Goal: Information Seeking & Learning: Learn about a topic

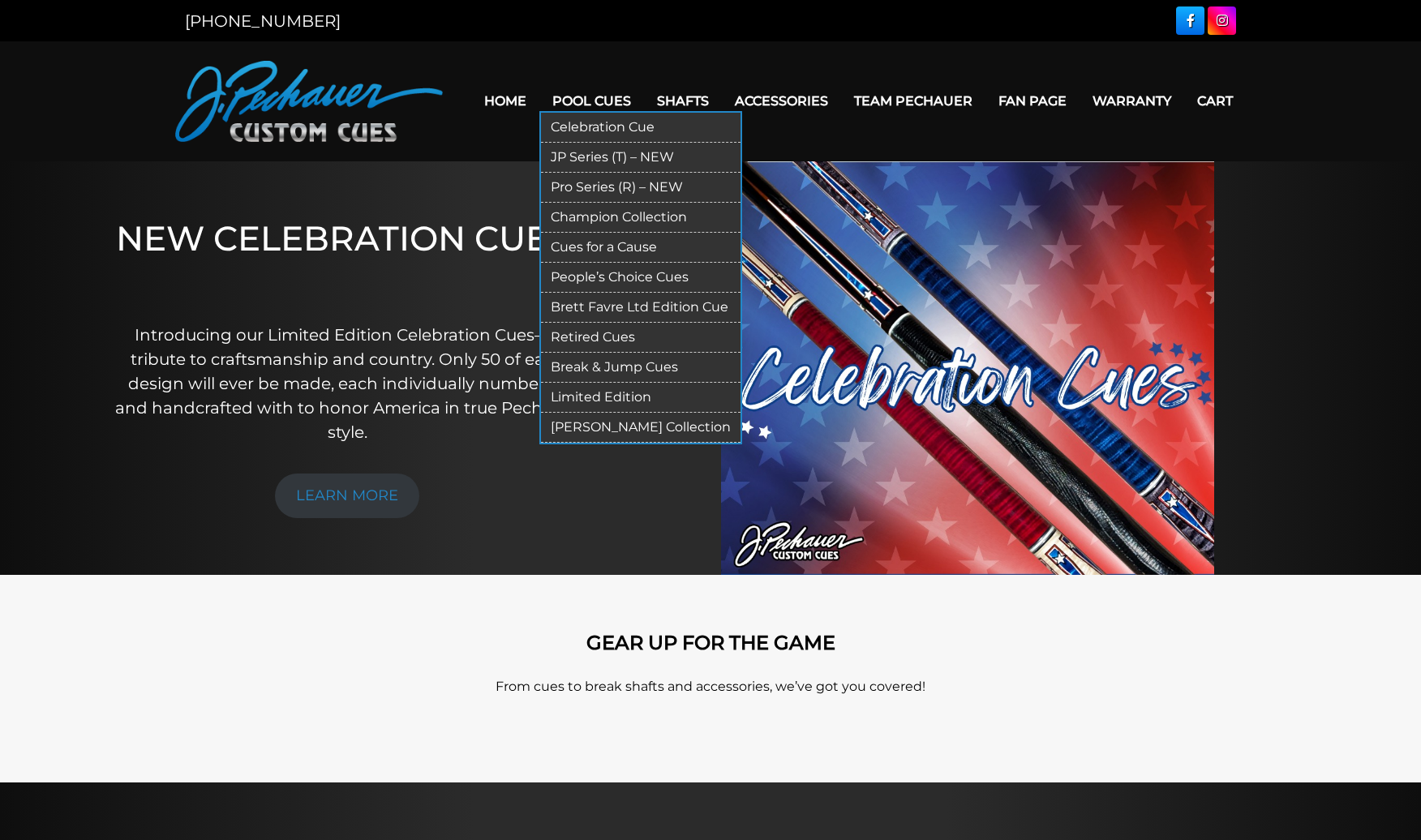
click at [618, 394] on link "Limited Edition" at bounding box center [641, 398] width 200 height 30
click at [582, 330] on link "Retired Cues" at bounding box center [641, 338] width 200 height 30
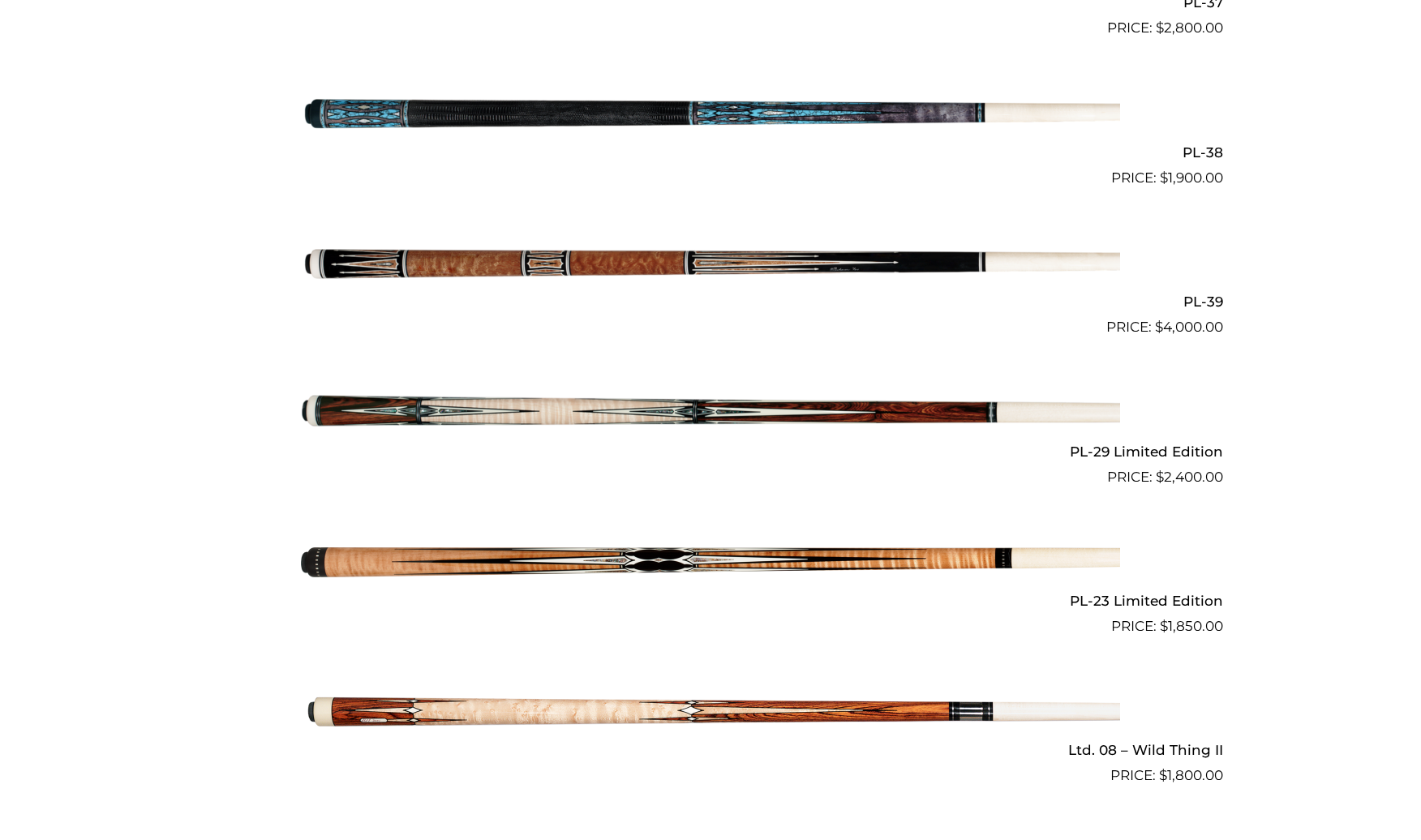
scroll to position [1812, 0]
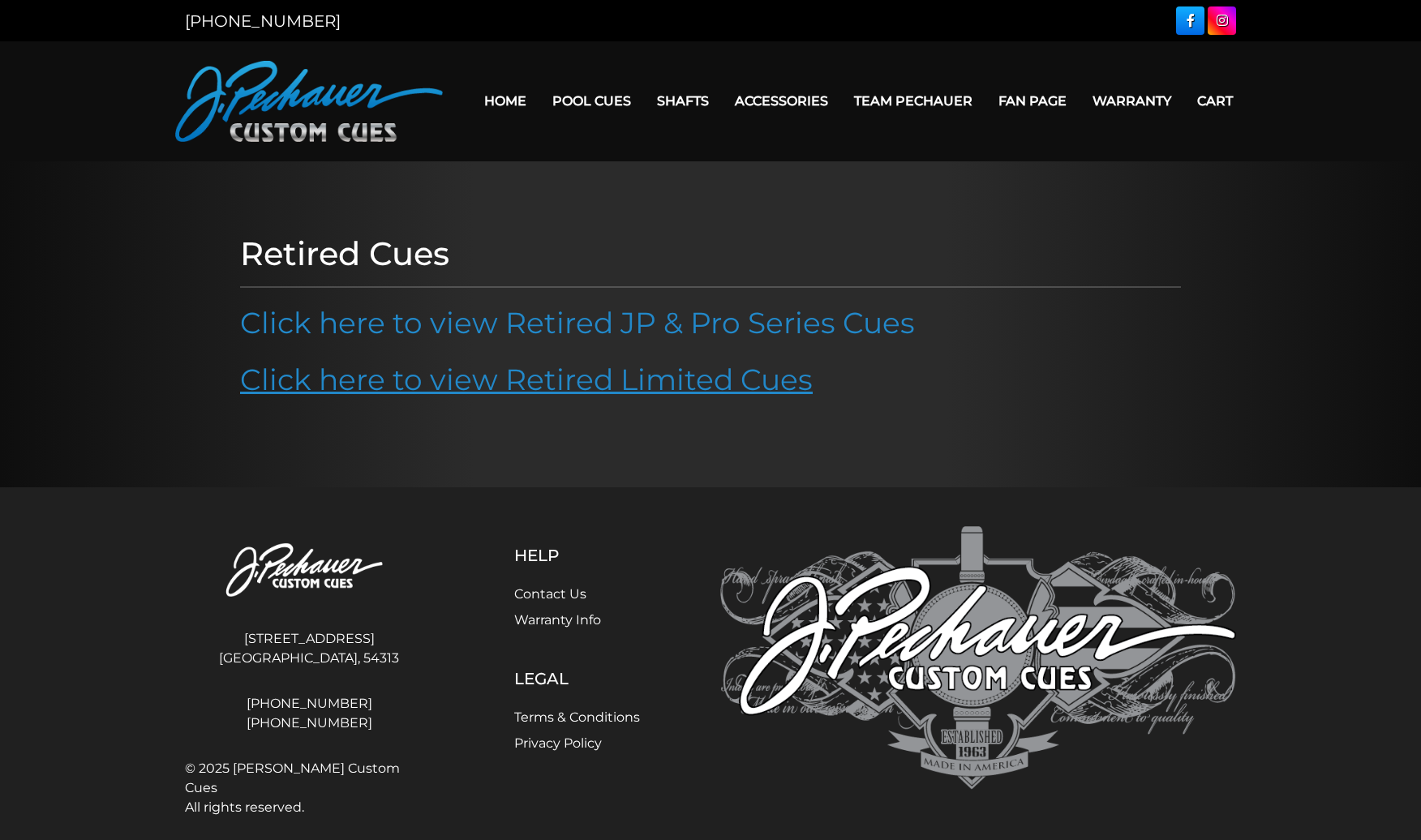
click at [547, 386] on link "Click here to view Retired Limited Cues" at bounding box center [526, 380] width 572 height 36
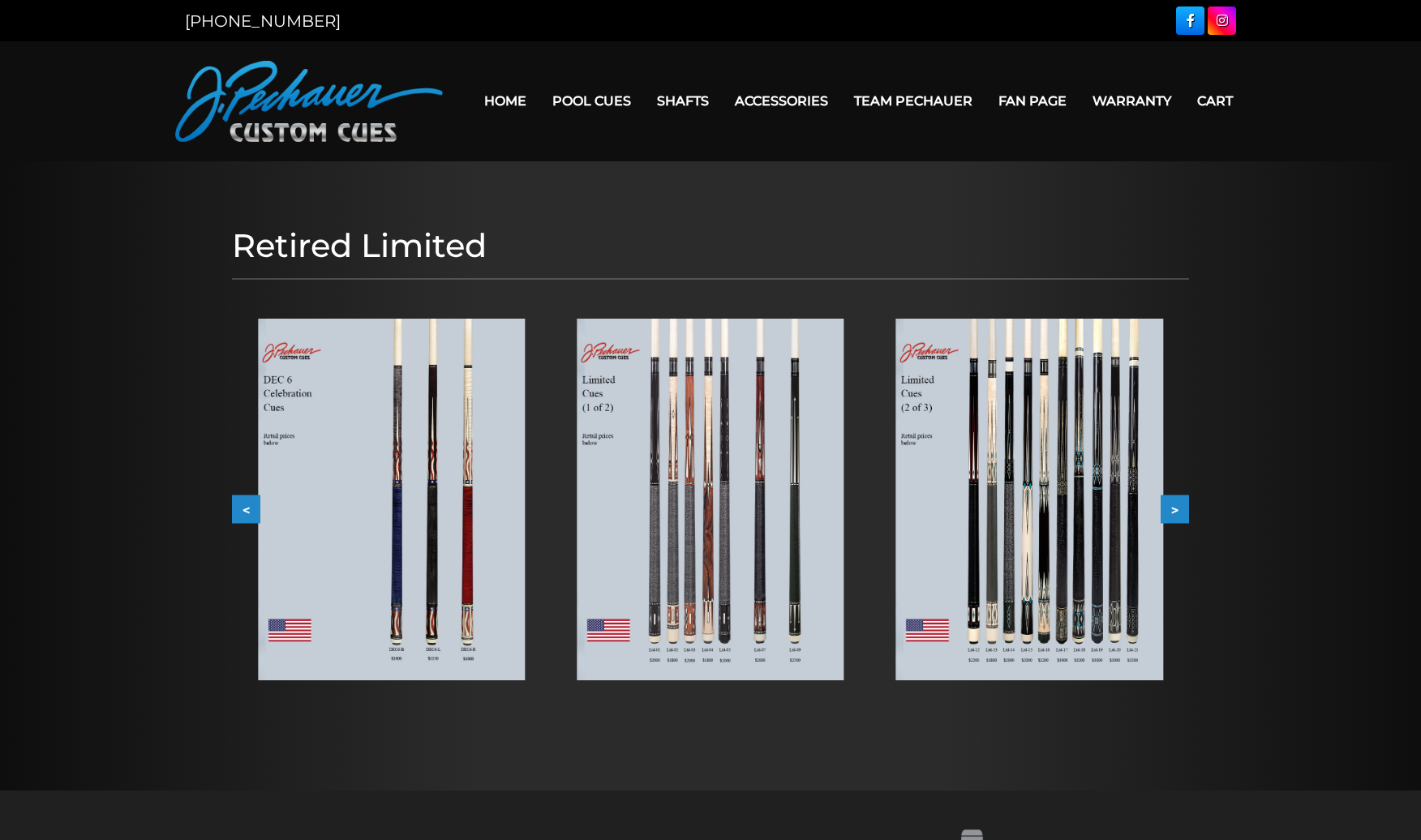
click at [515, 479] on img at bounding box center [390, 500] width 267 height 362
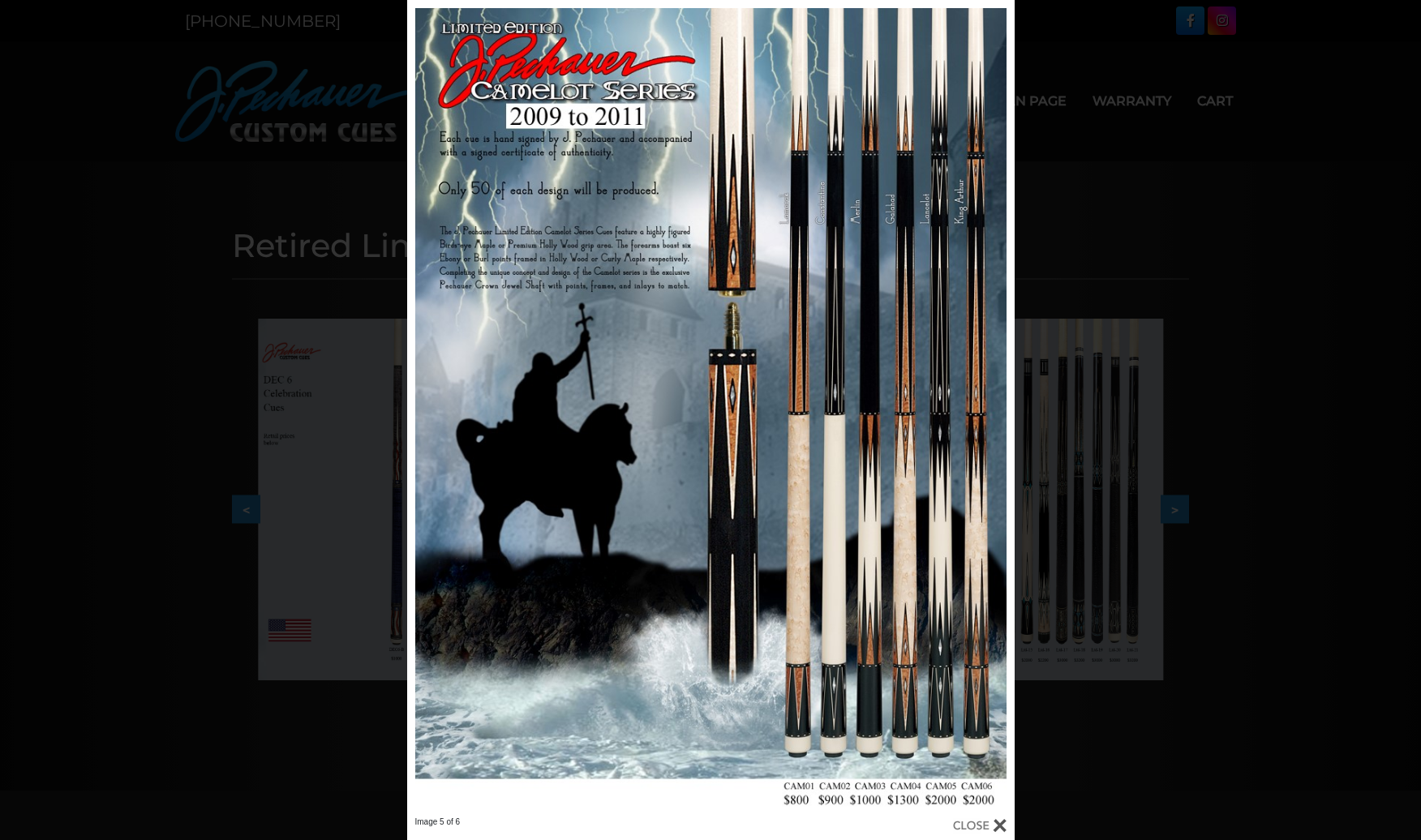
click at [996, 822] on div at bounding box center [980, 825] width 54 height 18
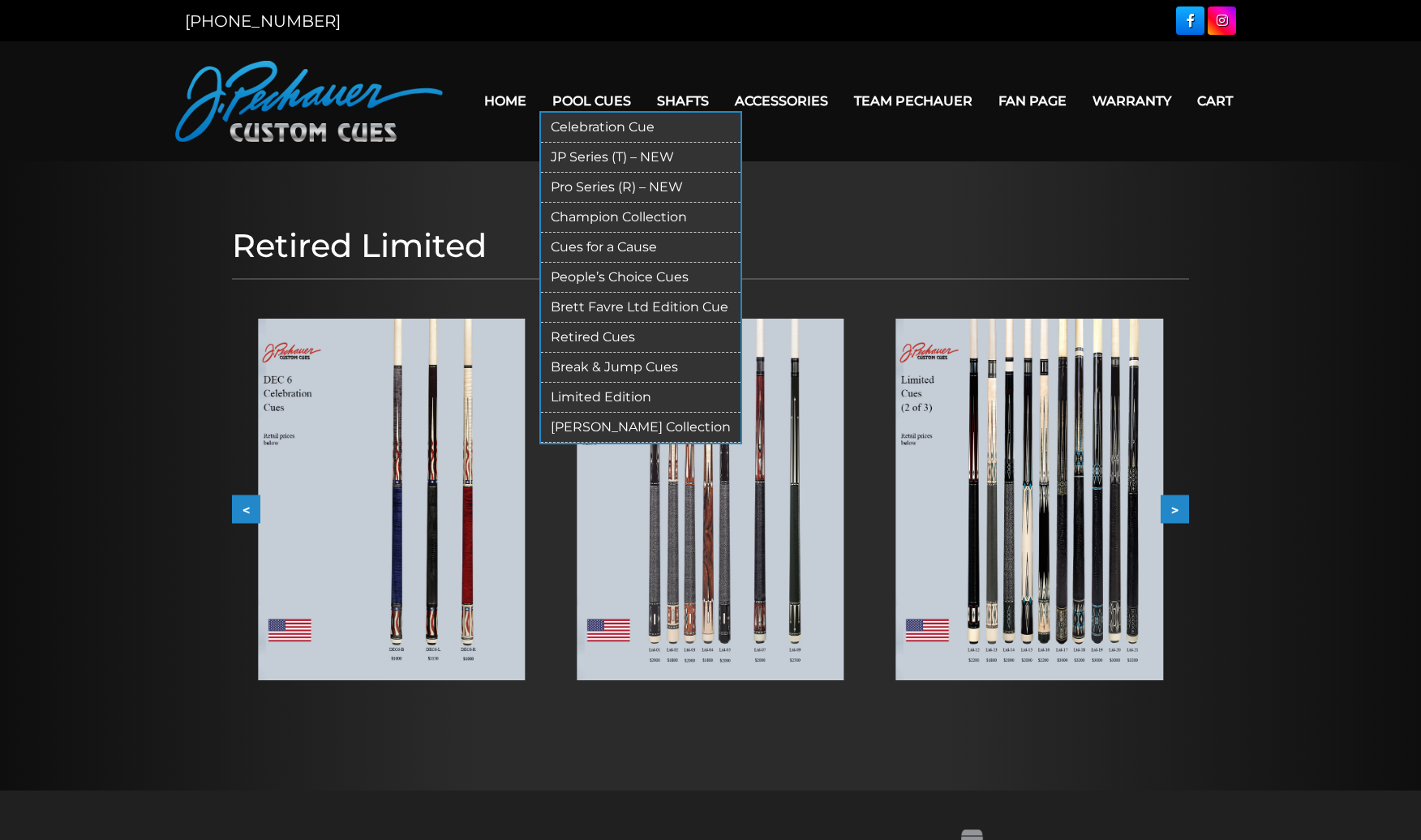
click at [574, 417] on link "[PERSON_NAME] Collection" at bounding box center [641, 428] width 200 height 30
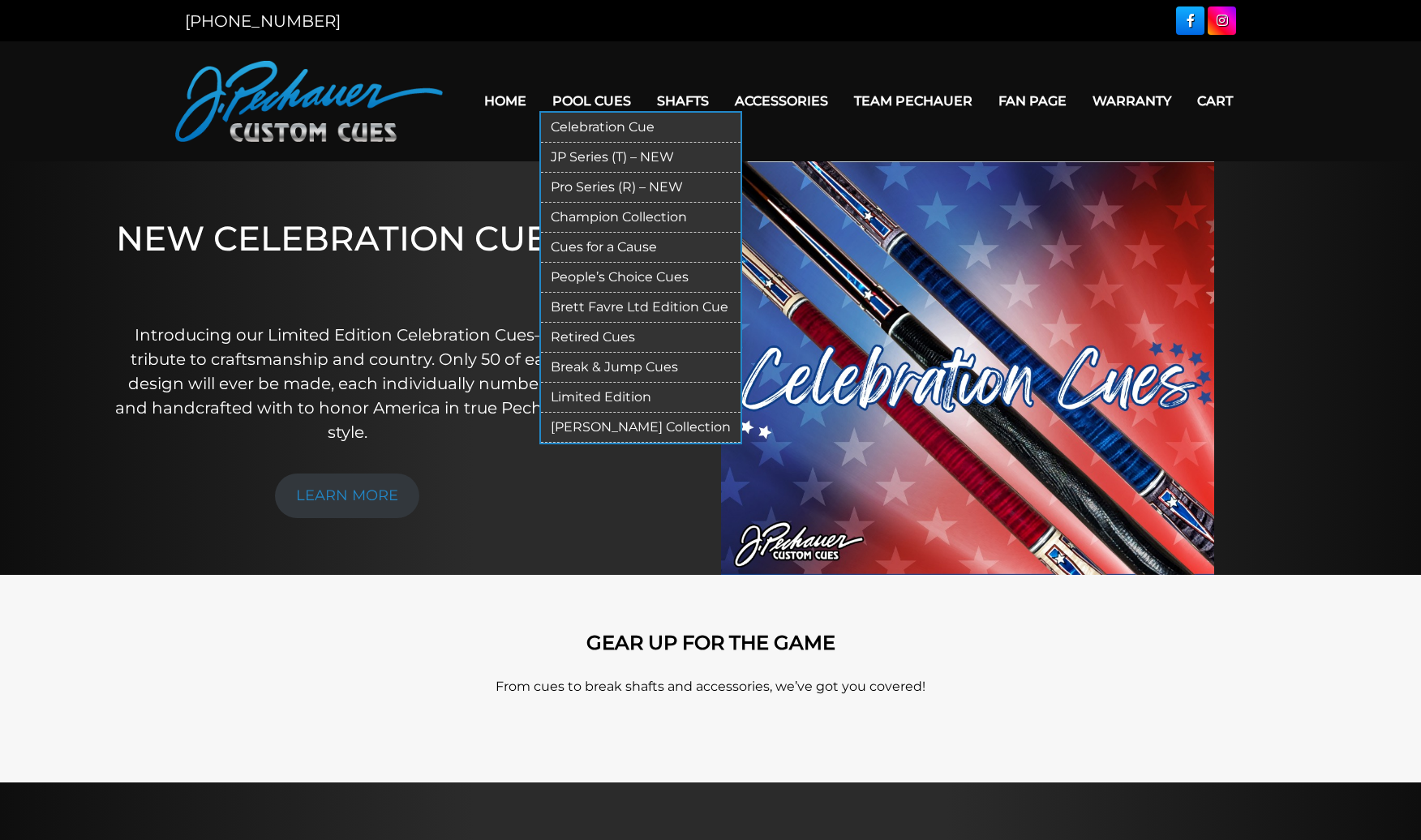
click at [615, 181] on link "Pro Series (R) – NEW" at bounding box center [641, 188] width 200 height 30
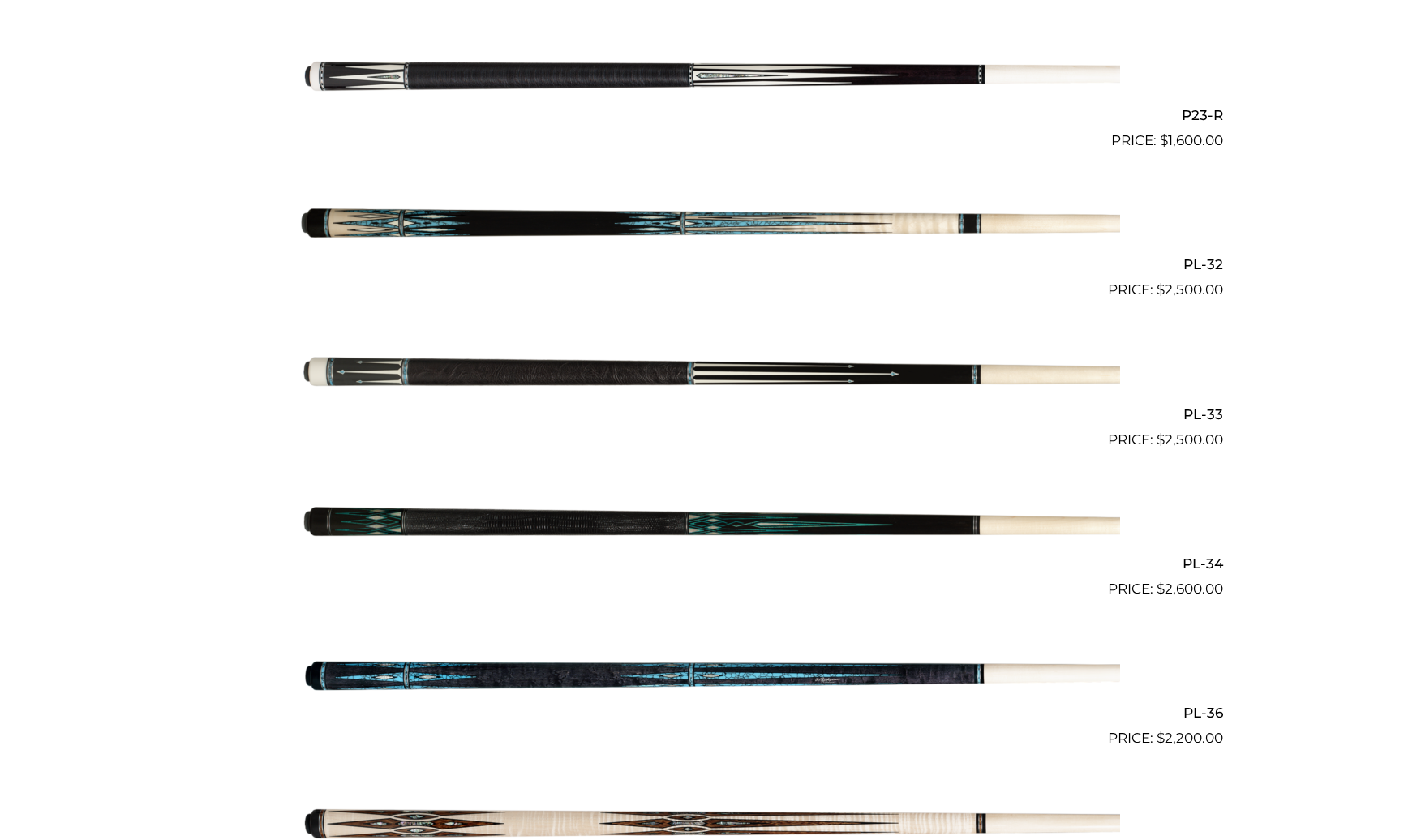
scroll to position [4665, 0]
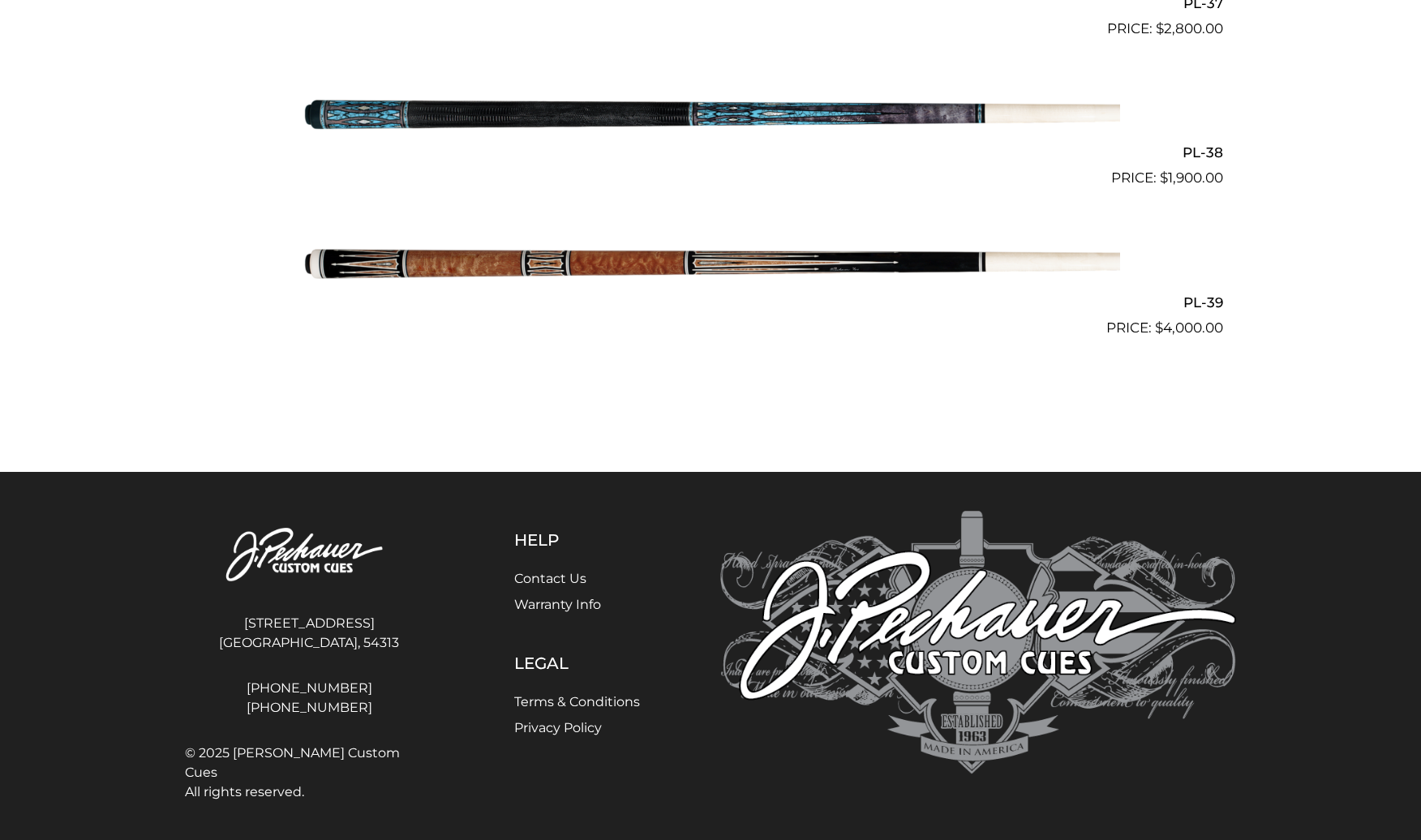
click at [807, 252] on img at bounding box center [710, 263] width 819 height 136
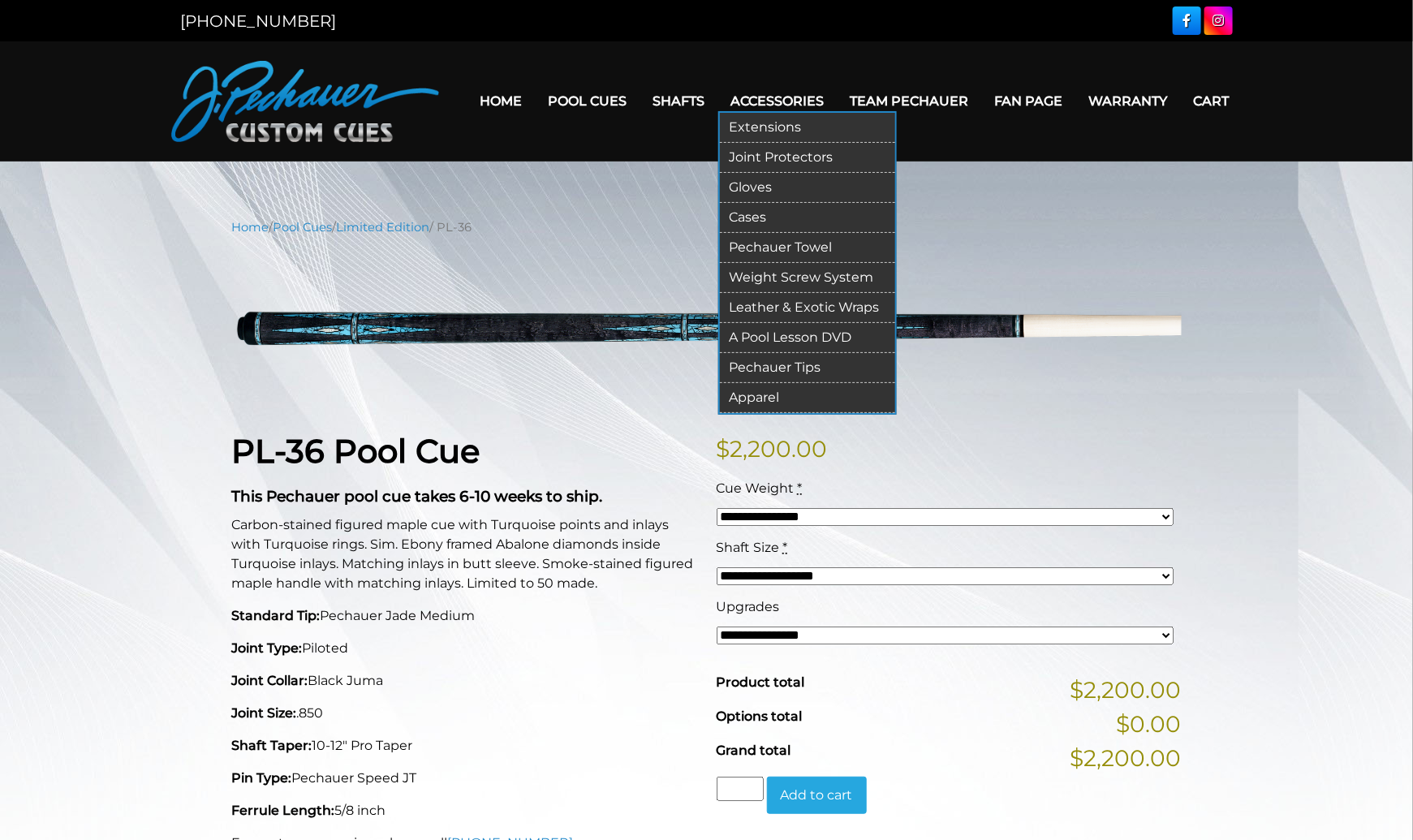
click at [783, 277] on link "Weight Screw System" at bounding box center [808, 278] width 176 height 30
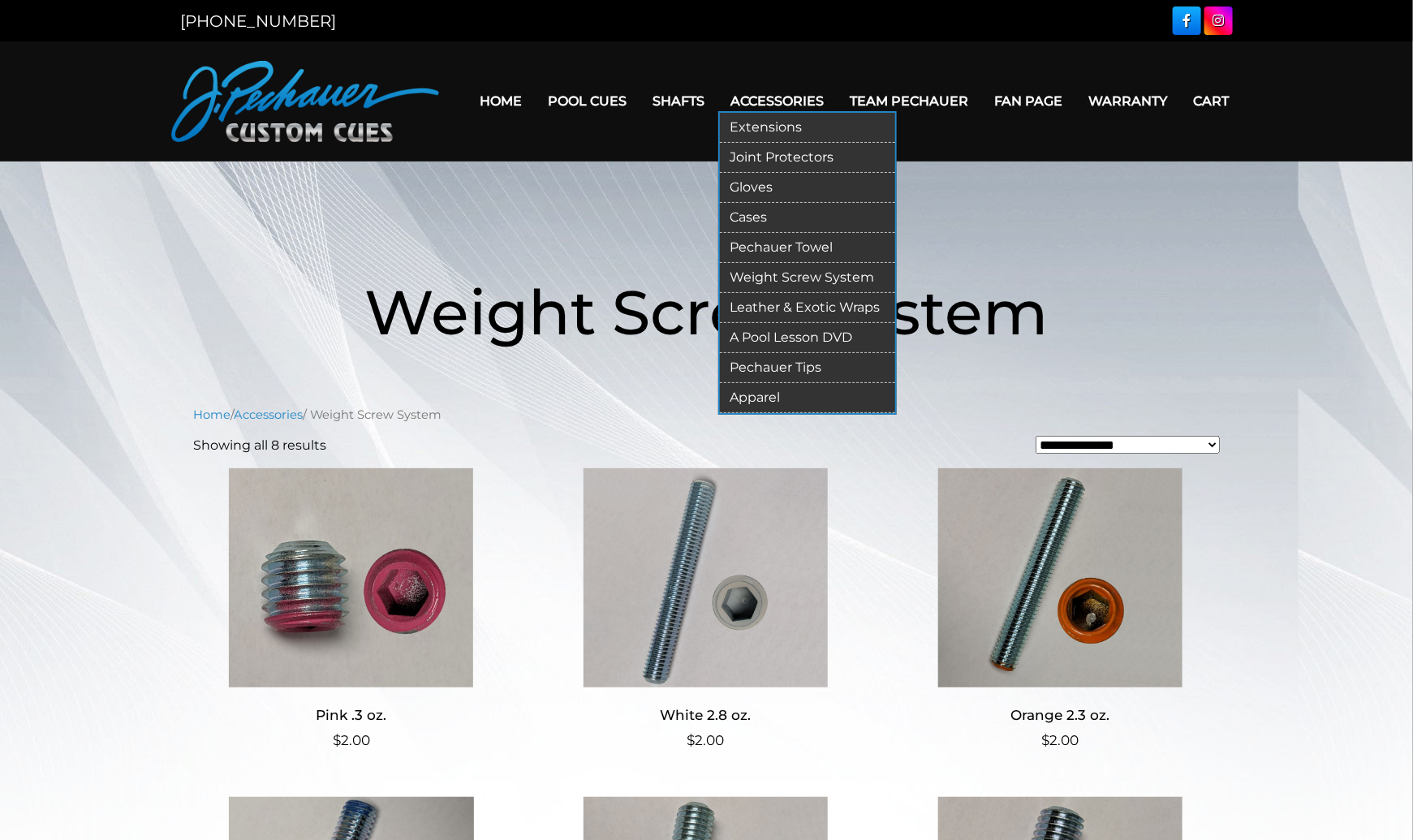
click at [837, 360] on link "Pechauer Tips" at bounding box center [808, 368] width 176 height 30
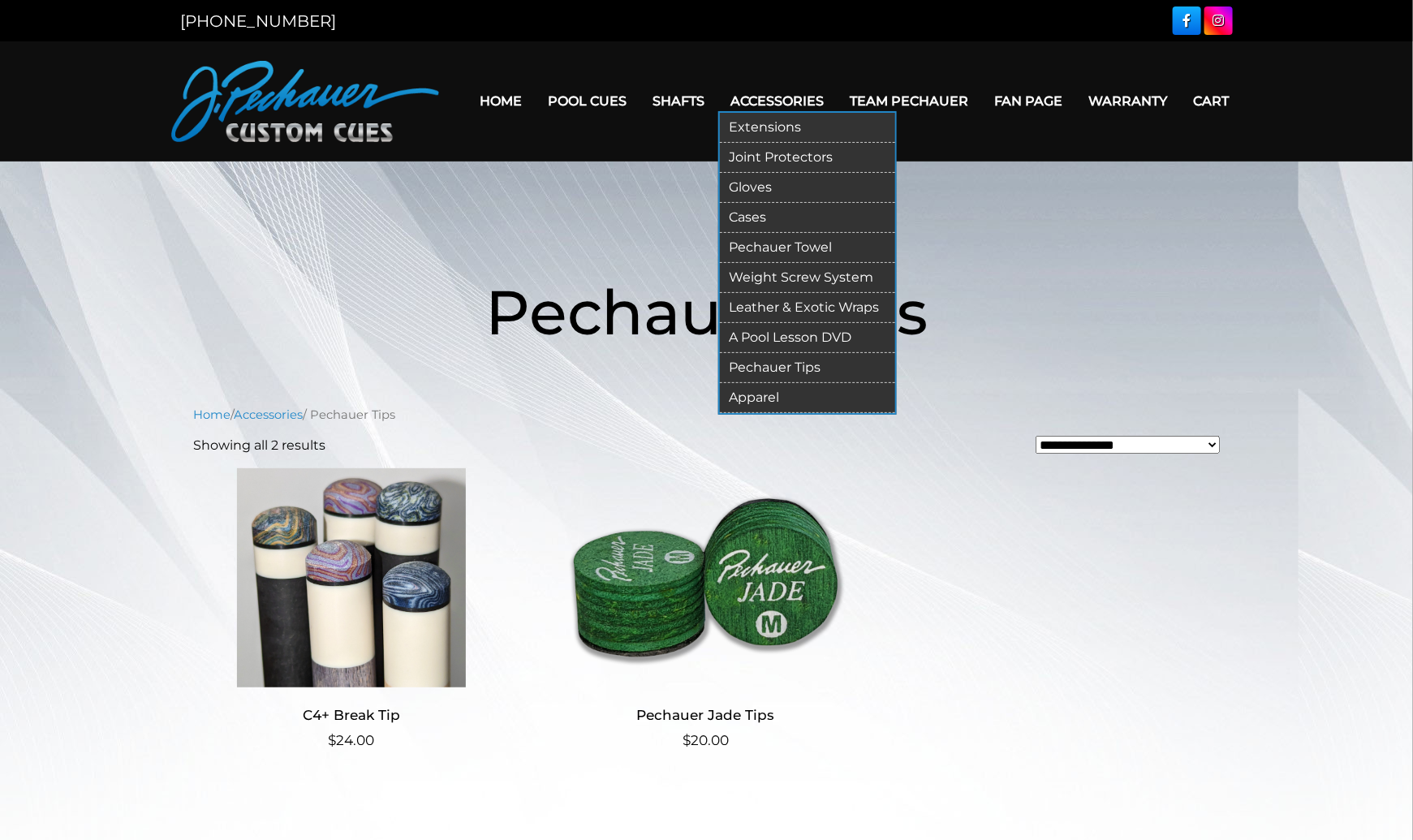
click at [816, 126] on link "Extensions" at bounding box center [808, 128] width 176 height 30
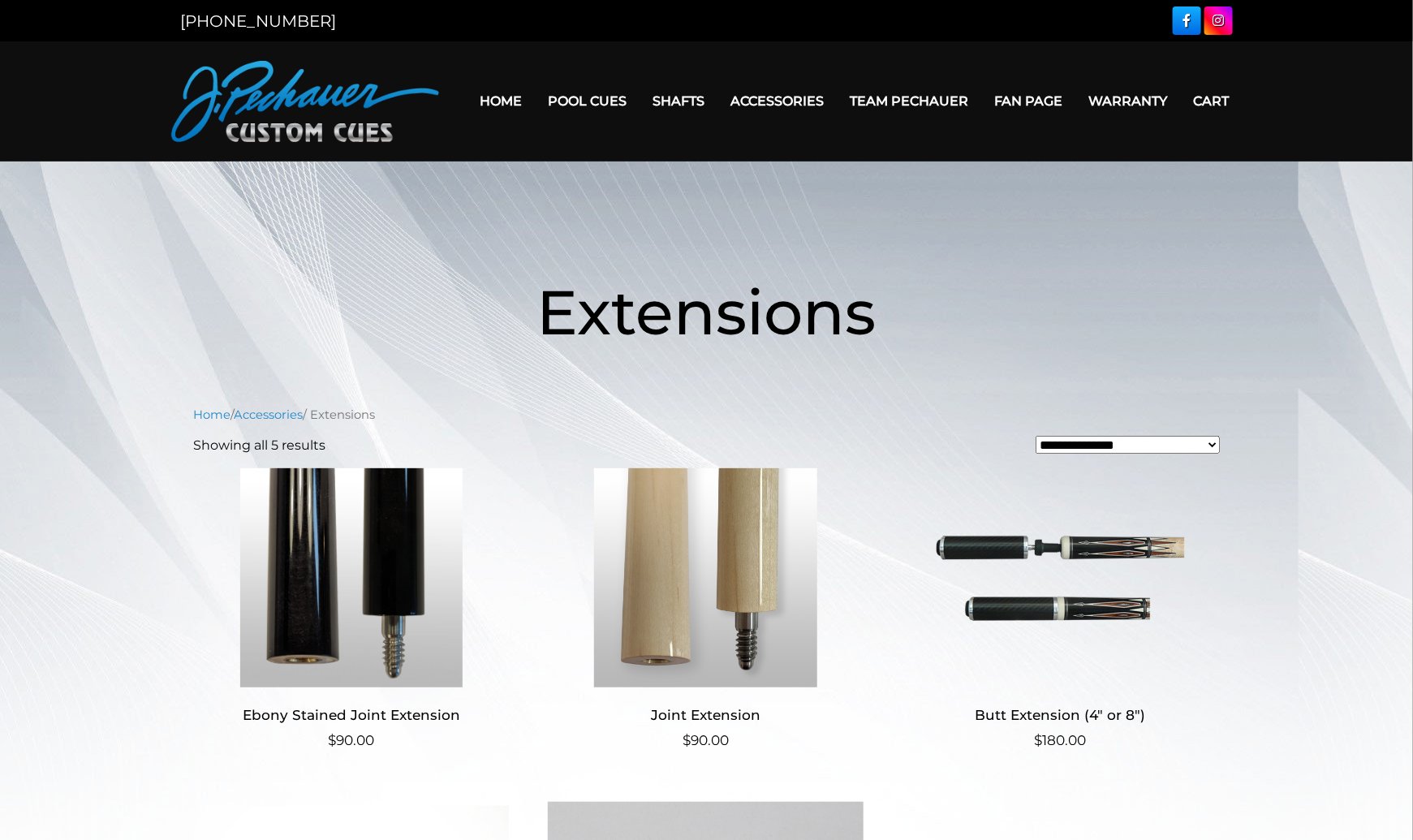
click at [691, 318] on span "Extensions" at bounding box center [706, 312] width 339 height 76
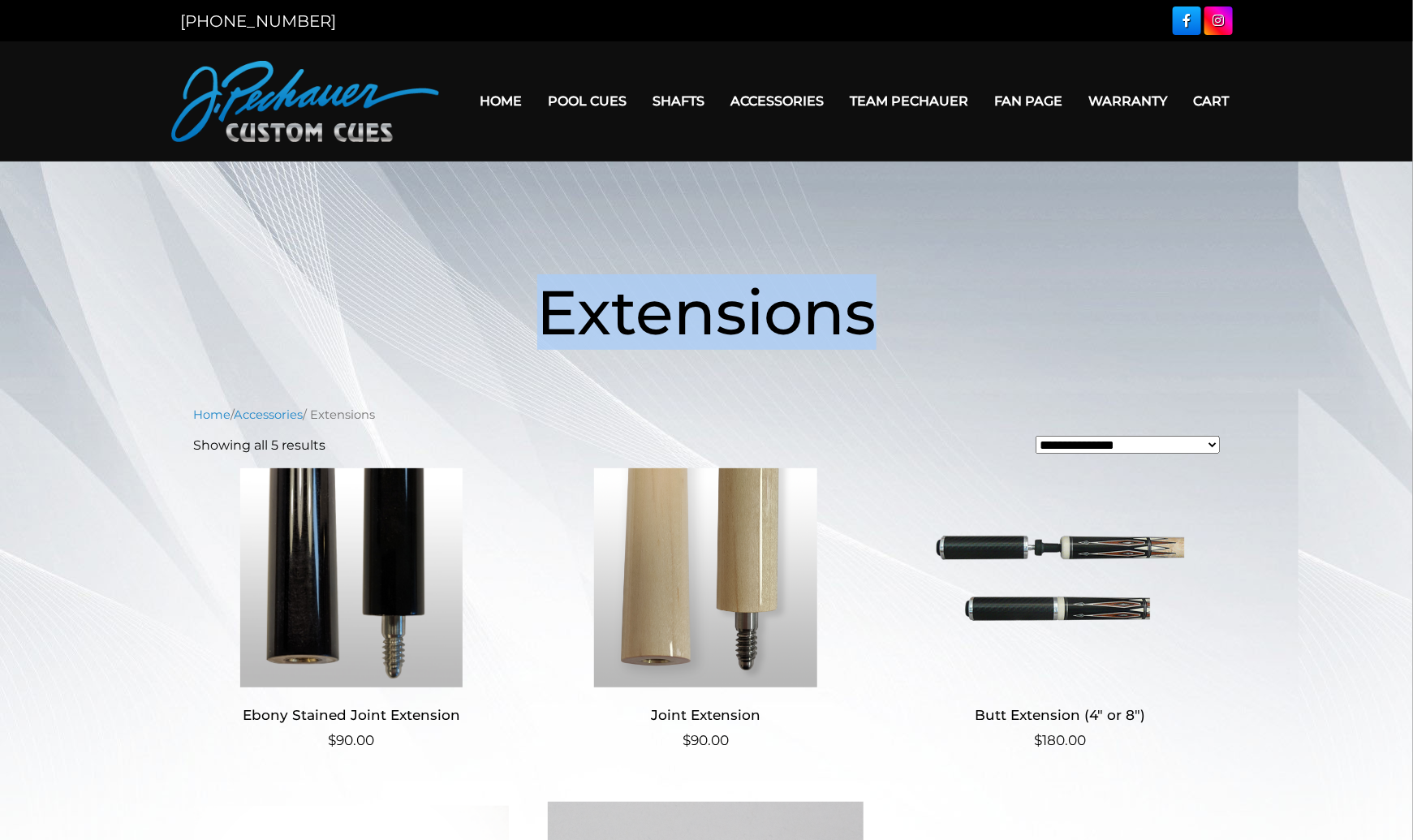
click at [691, 318] on span "Extensions" at bounding box center [706, 312] width 339 height 76
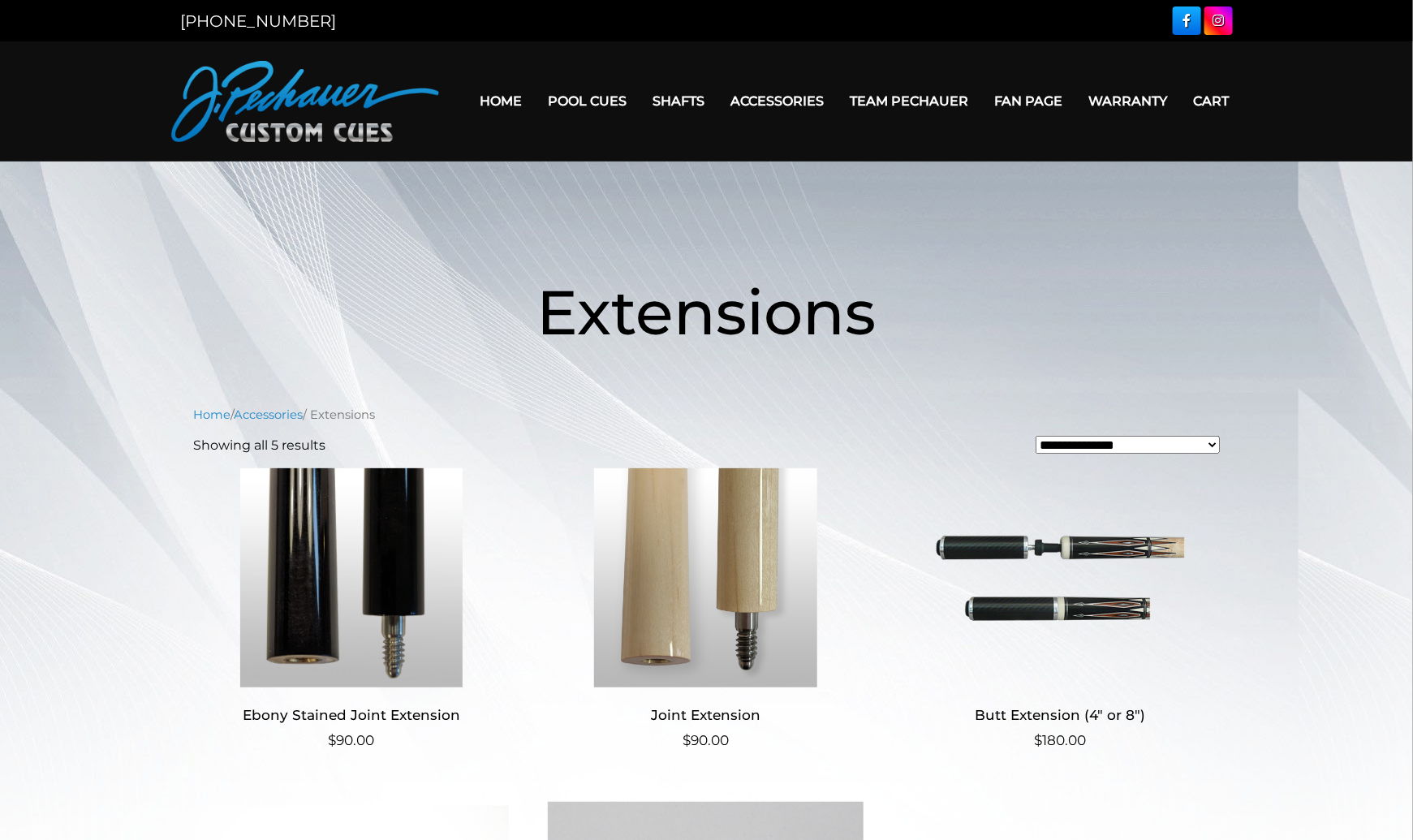
click at [695, 322] on span "Extensions" at bounding box center [706, 312] width 339 height 76
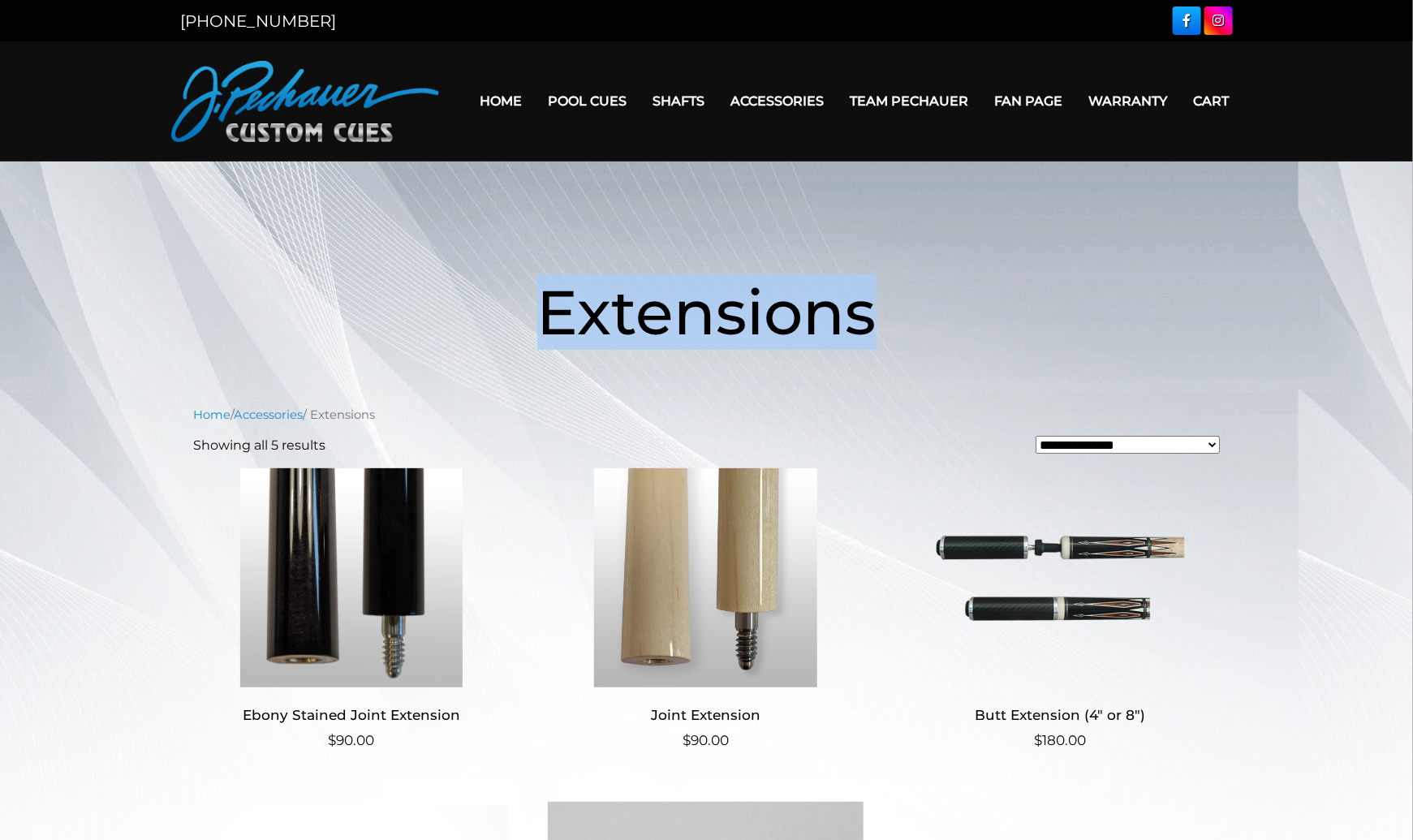
click at [695, 322] on span "Extensions" at bounding box center [706, 312] width 339 height 76
click at [1023, 274] on h1 "Extensions" at bounding box center [707, 311] width 974 height 188
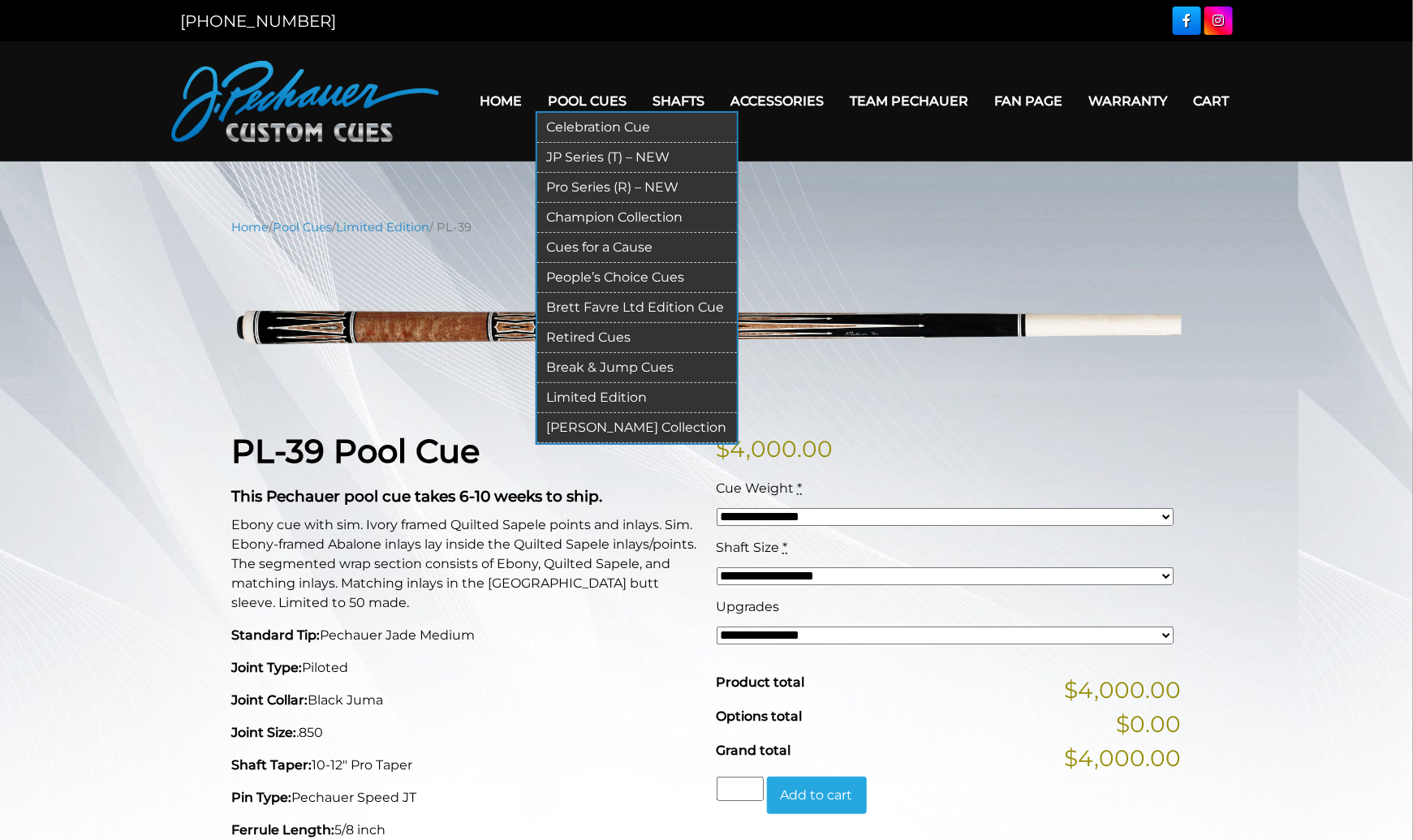
click at [589, 332] on link "Retired Cues" at bounding box center [637, 338] width 200 height 30
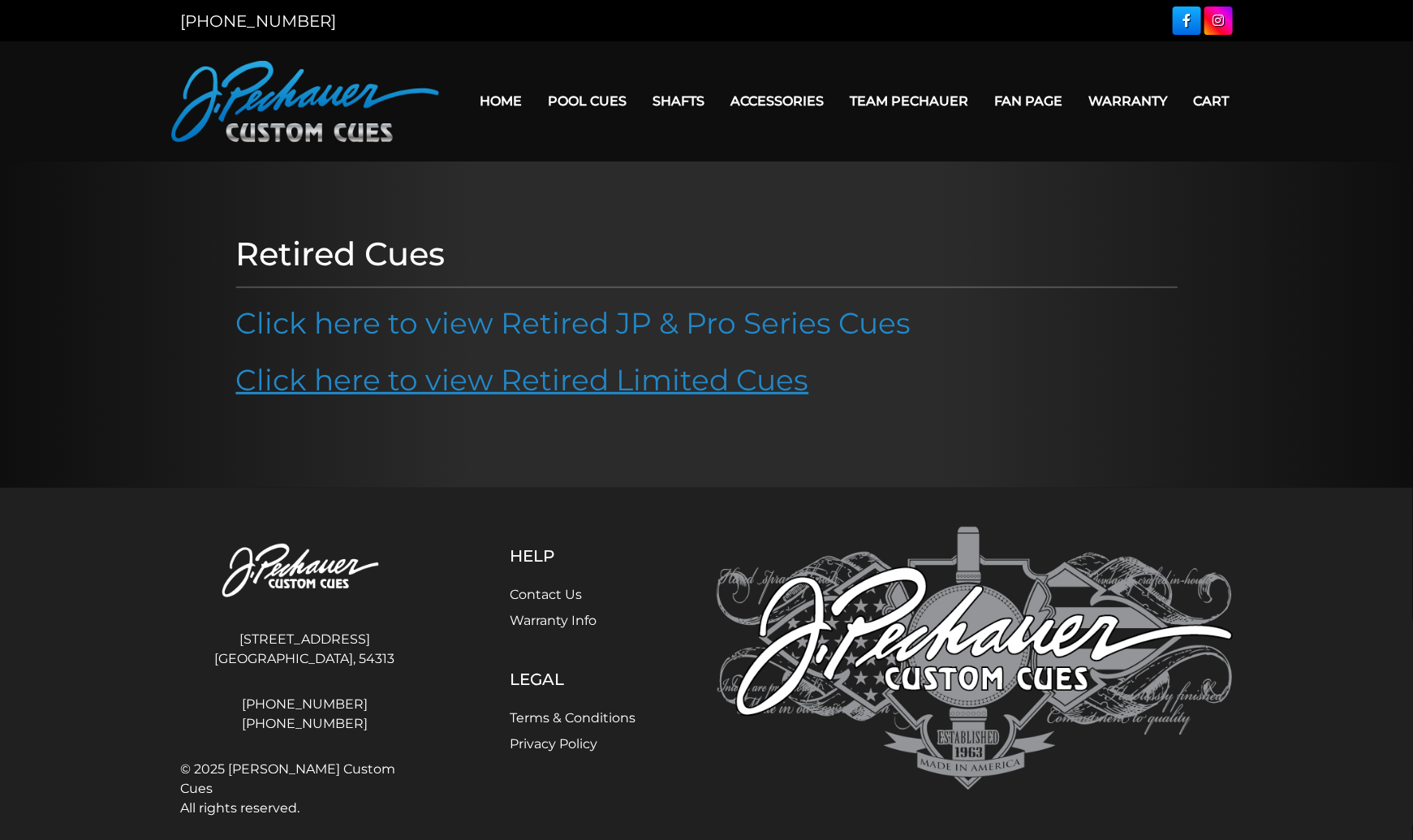
click at [512, 378] on link "Click here to view Retired Limited Cues" at bounding box center [522, 380] width 573 height 36
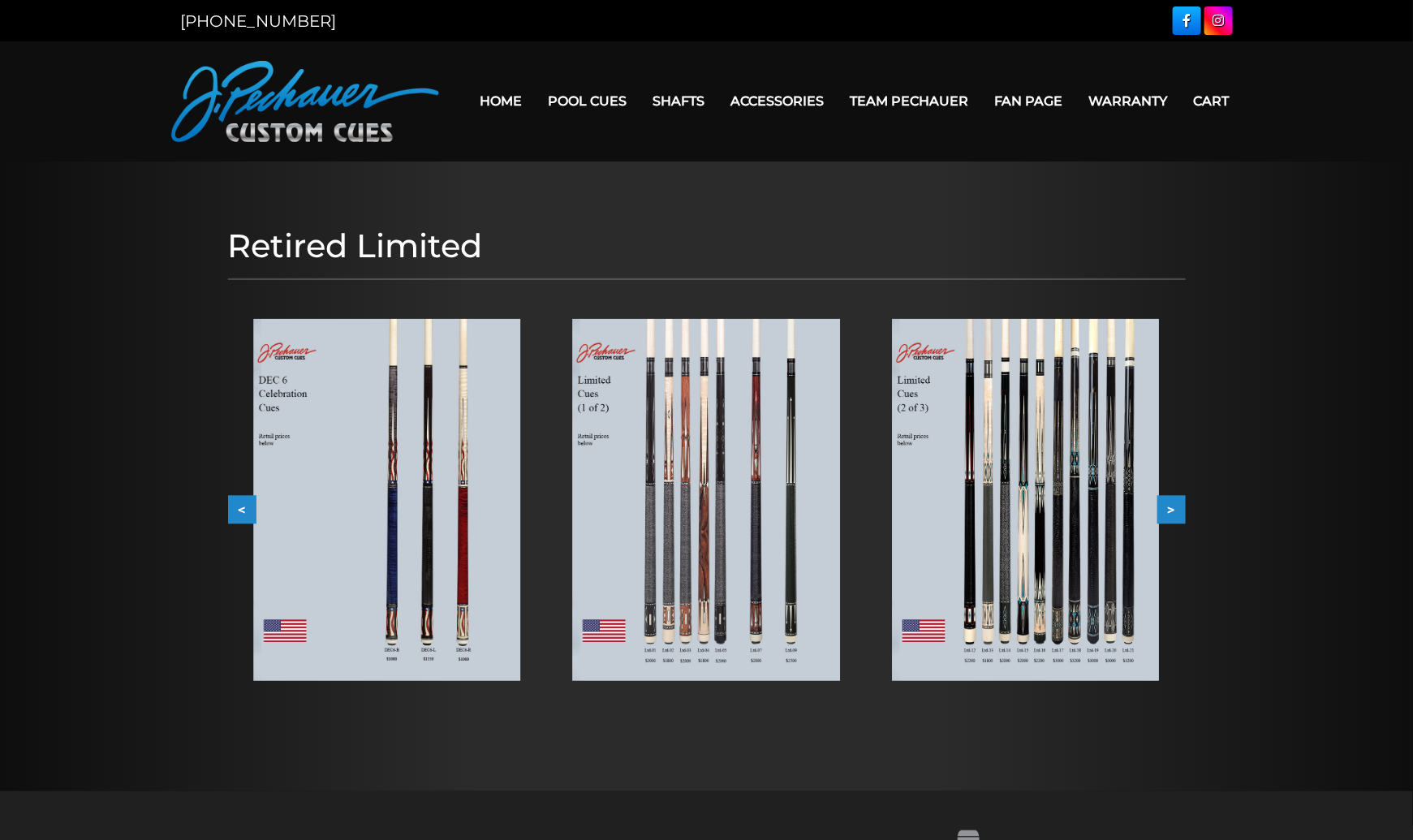
click at [731, 462] on img at bounding box center [706, 500] width 267 height 362
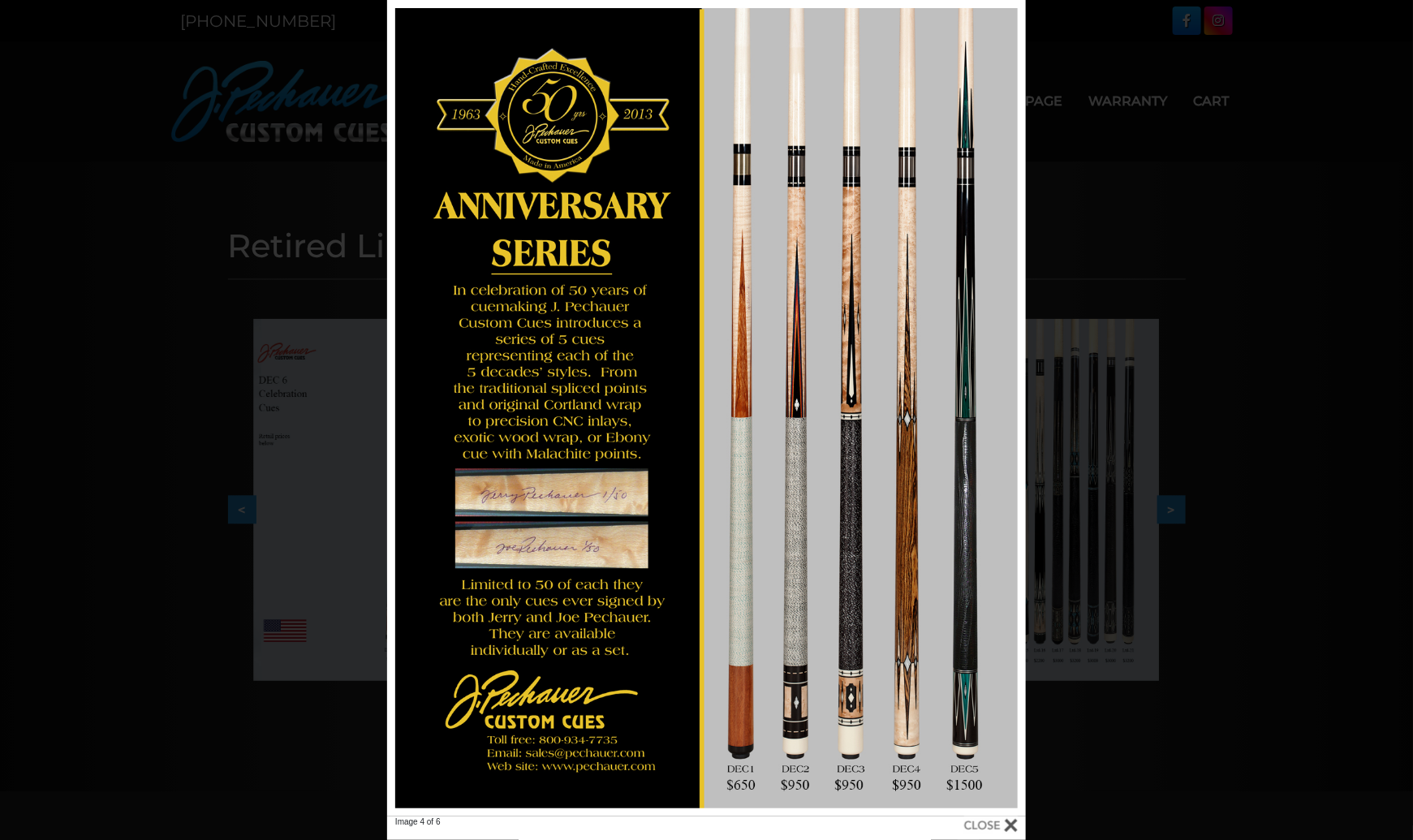
click at [1126, 427] on div "Image 4 of 6" at bounding box center [706, 420] width 1413 height 840
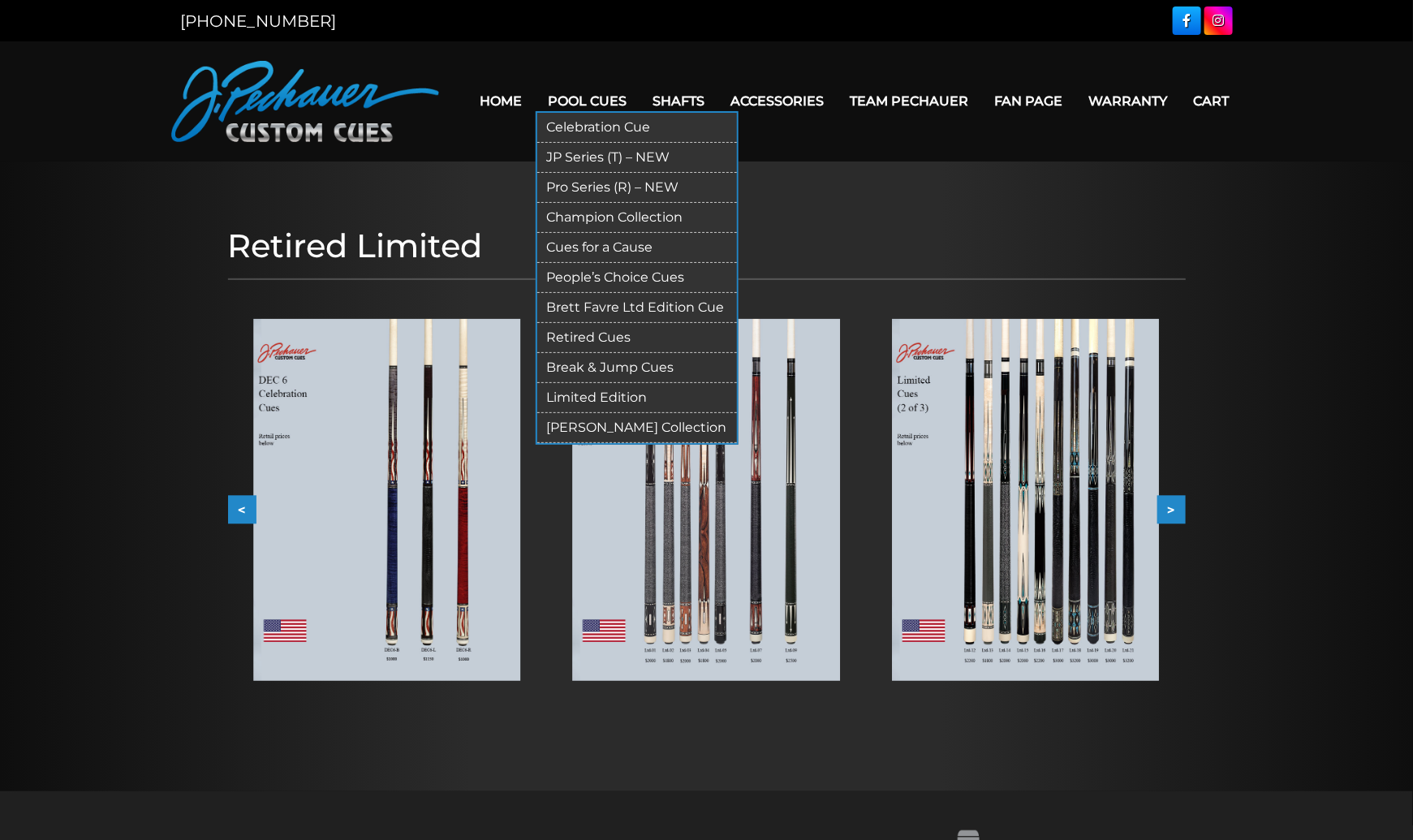
click at [597, 336] on link "Retired Cues" at bounding box center [637, 338] width 200 height 30
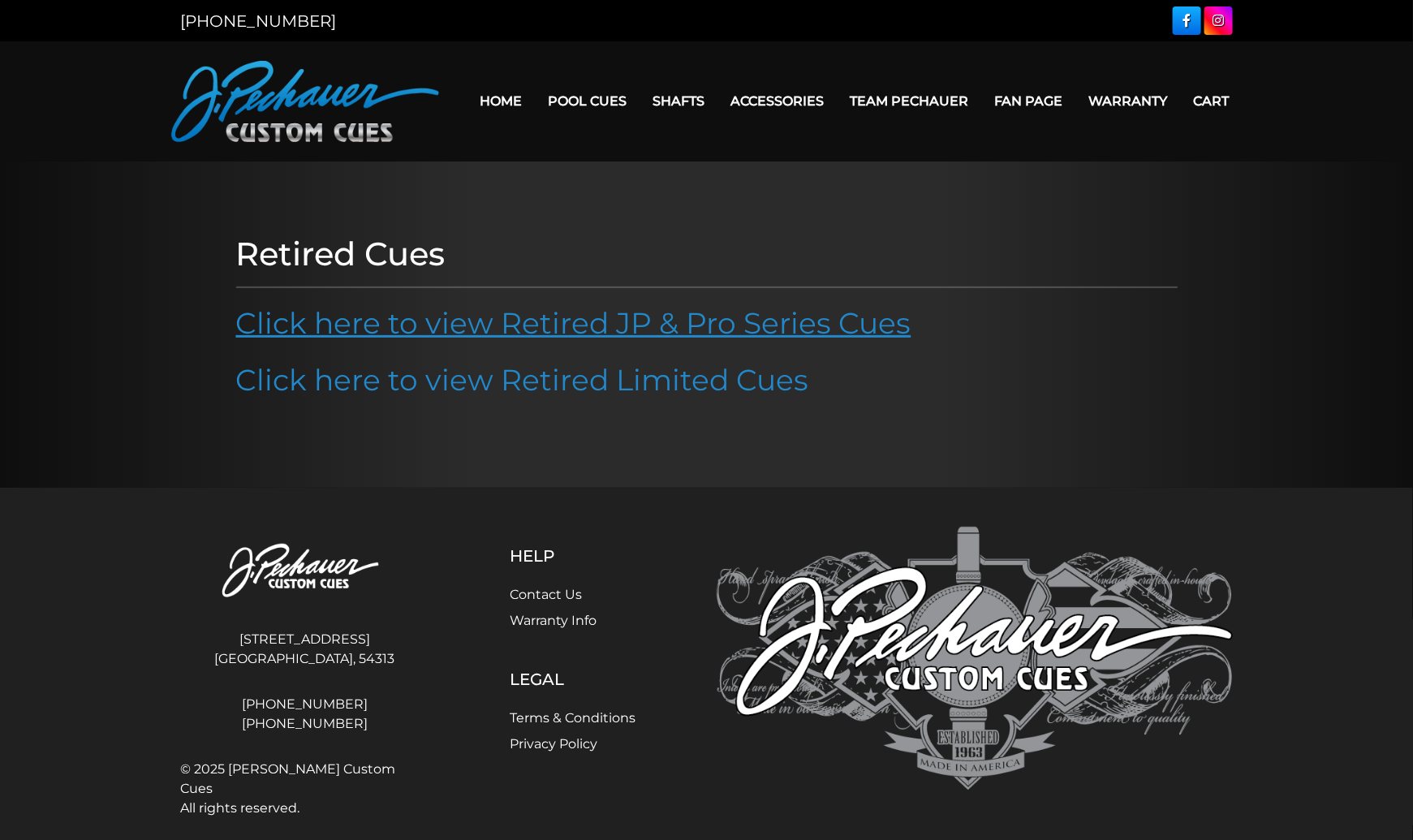
click at [622, 316] on link "Click here to view Retired JP & Pro Series Cues" at bounding box center [574, 323] width 676 height 36
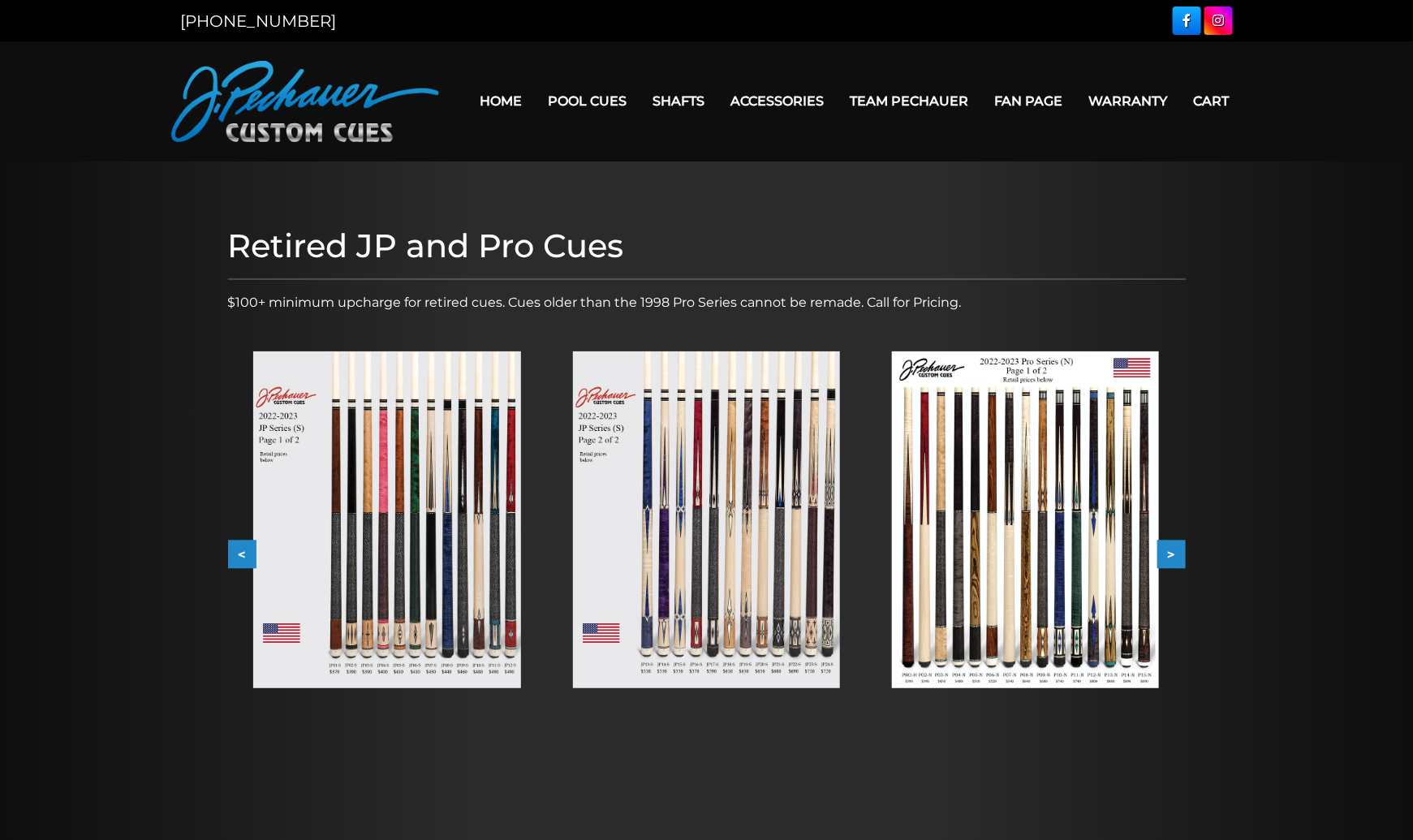
click at [621, 484] on img at bounding box center [706, 519] width 267 height 337
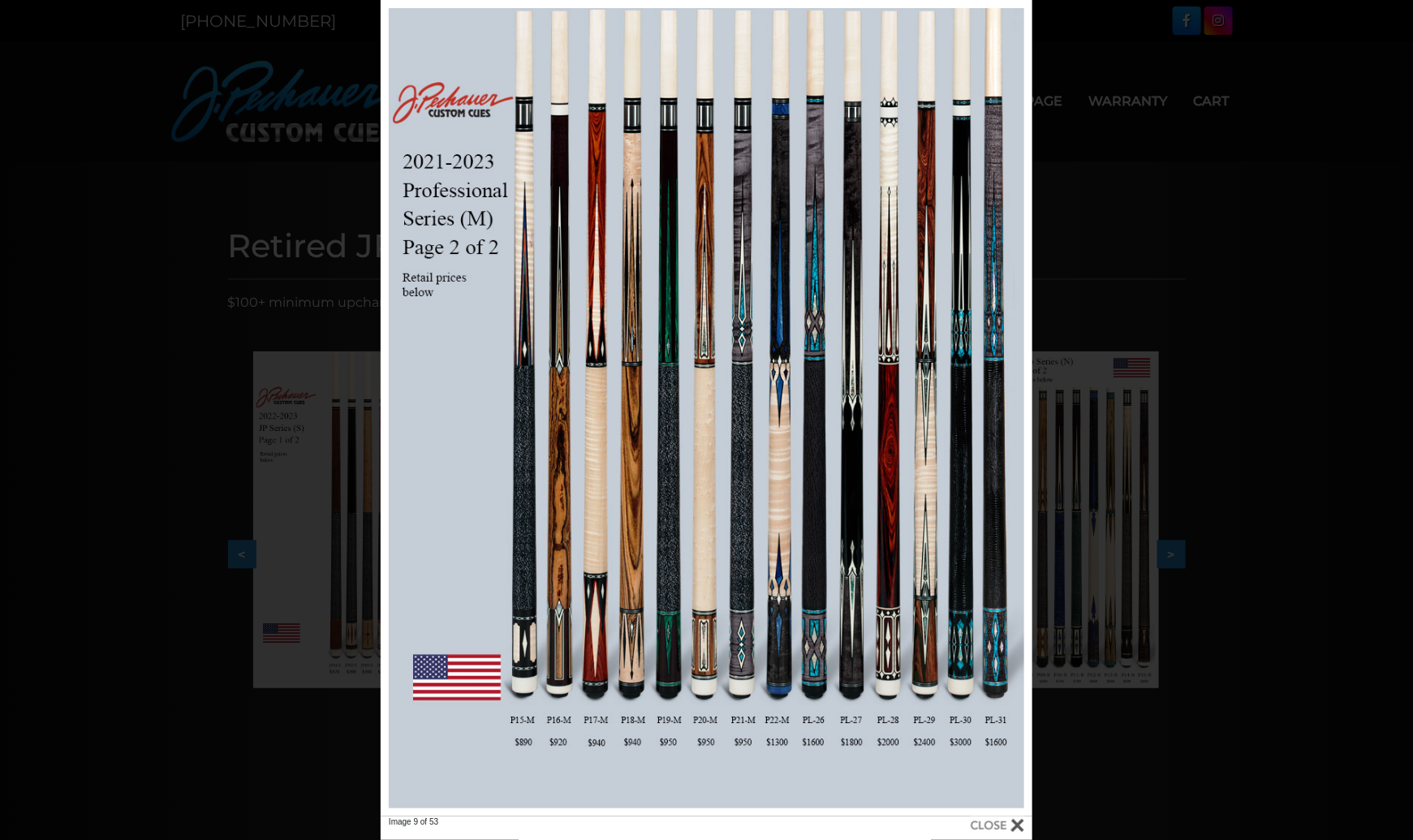
click at [271, 223] on div "Image 9 of 53" at bounding box center [706, 420] width 1413 height 840
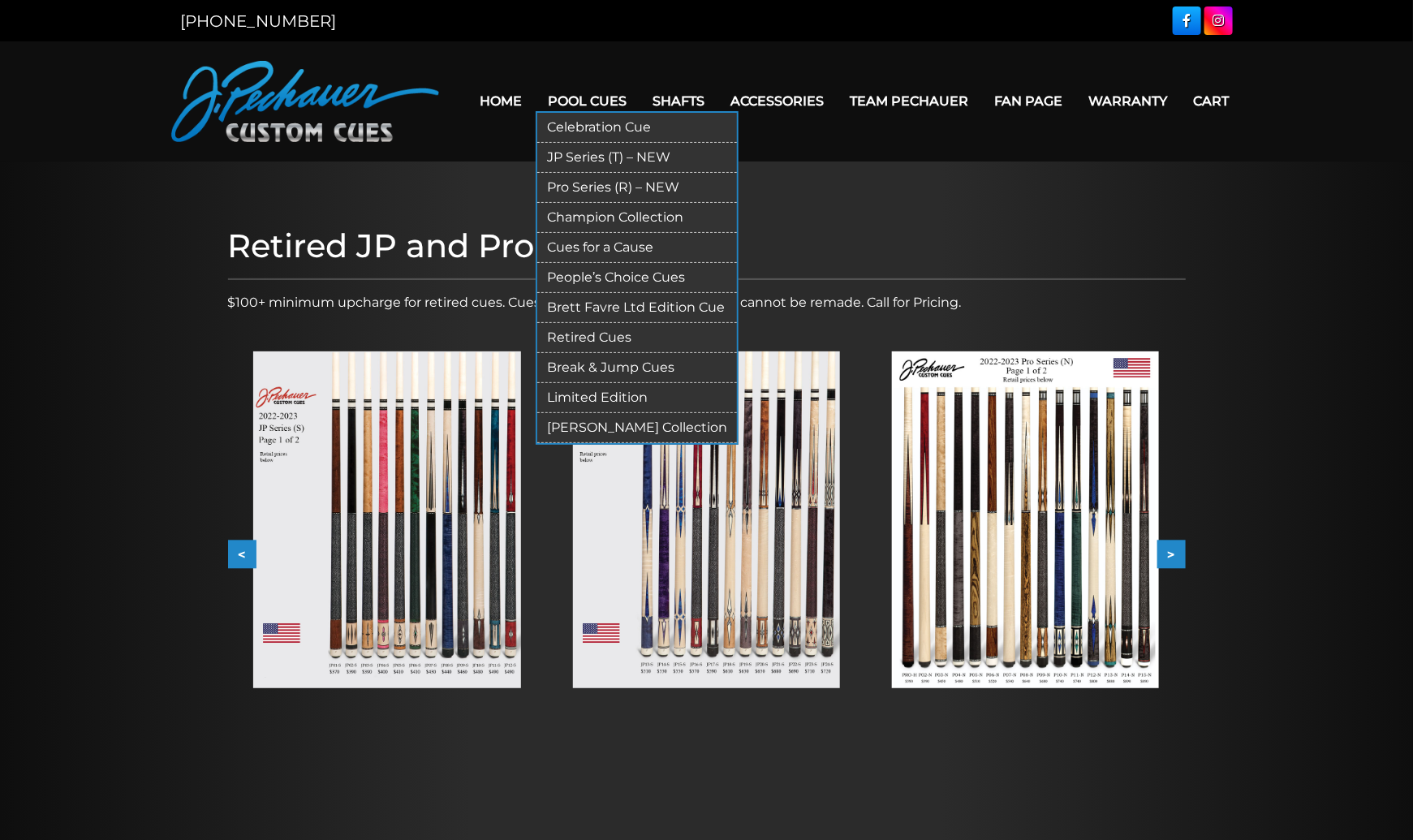
click at [600, 125] on link "Celebration Cue" at bounding box center [637, 128] width 200 height 30
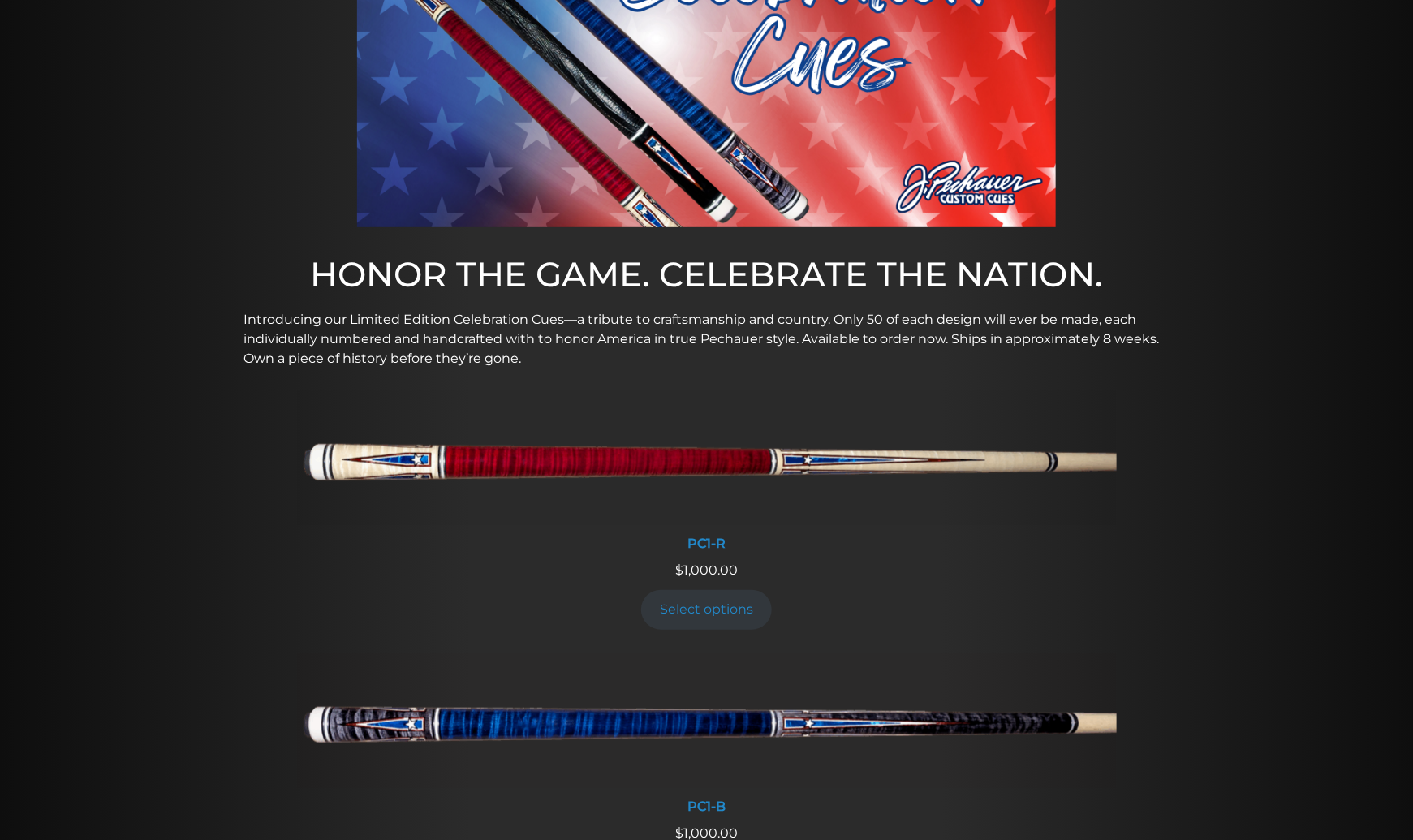
scroll to position [570, 0]
